Goal: Information Seeking & Learning: Compare options

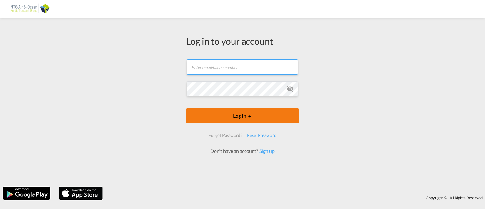
type input "[PERSON_NAME][EMAIL_ADDRESS][PERSON_NAME][DOMAIN_NAME]"
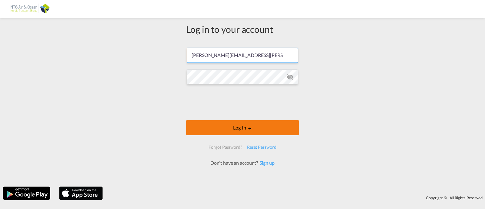
click at [232, 116] on form "[PERSON_NAME][EMAIL_ADDRESS][PERSON_NAME][DOMAIN_NAME] Log In Forgot Password? …" at bounding box center [242, 104] width 113 height 125
click at [265, 128] on button "Log In" at bounding box center [242, 127] width 113 height 15
